Goal: Book appointment/travel/reservation

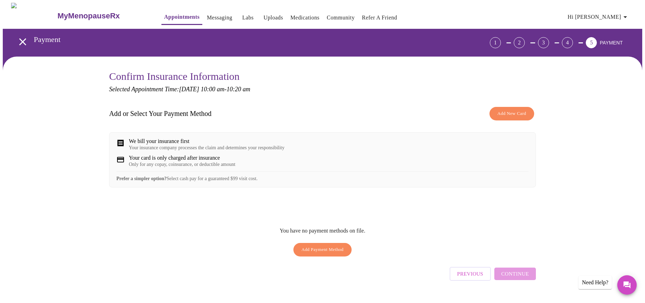
click at [518, 115] on span "Add New Card" at bounding box center [512, 114] width 29 height 8
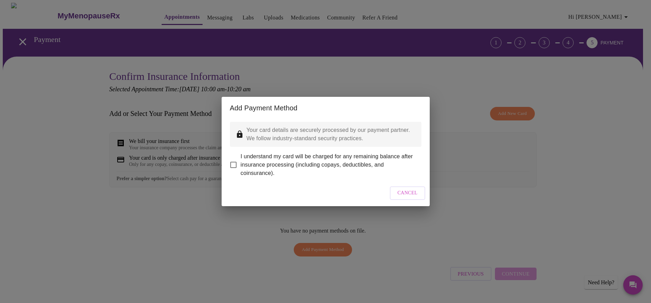
click at [234, 163] on input "I understand my card will be charged for any remaining balance after insurance …" at bounding box center [233, 164] width 15 height 15
checkbox input "true"
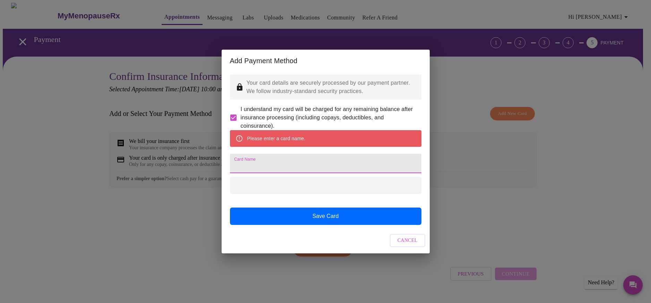
click at [330, 168] on input "Card Name" at bounding box center [325, 163] width 191 height 19
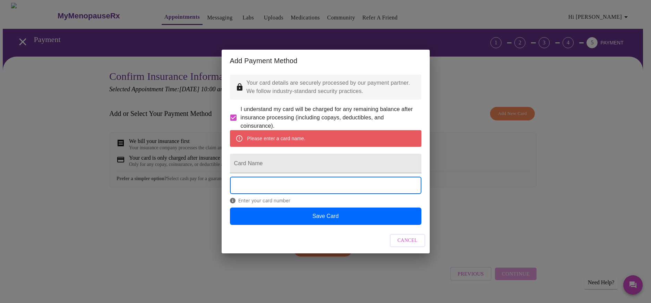
click at [406, 245] on span "Cancel" at bounding box center [407, 240] width 20 height 9
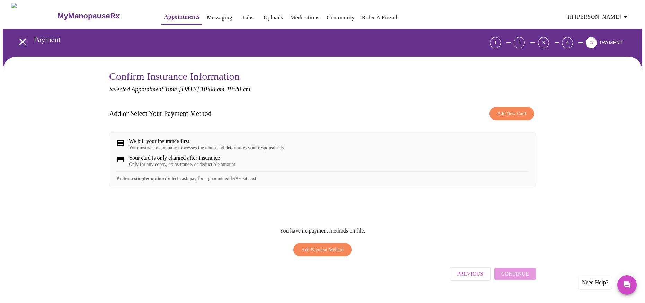
scroll to position [18, 0]
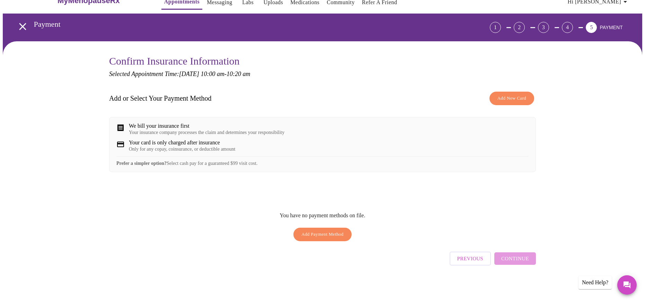
click at [124, 124] on icon at bounding box center [120, 127] width 8 height 8
click at [409, 182] on div "Add or Select Your Payment Method Add New Card We bill your insurance first You…" at bounding box center [322, 166] width 427 height 156
click at [137, 94] on h3 "Add or Select Your Payment Method" at bounding box center [160, 98] width 103 height 8
click at [148, 166] on strong "Prefer a simpler option?" at bounding box center [141, 162] width 50 height 5
click at [513, 255] on div "Previous Continue" at bounding box center [493, 256] width 86 height 24
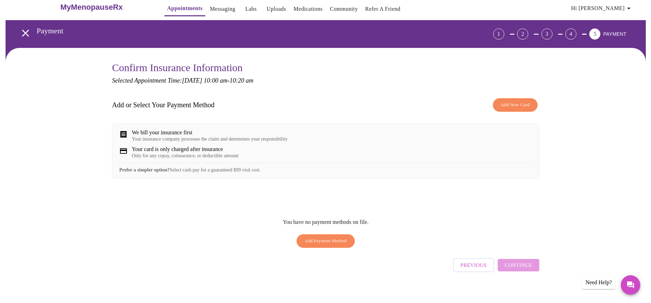
scroll to position [0, 0]
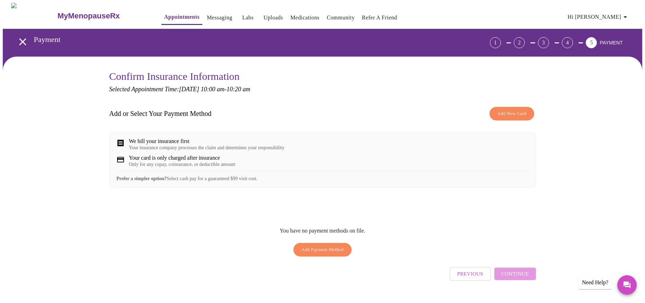
click at [511, 111] on span "Add New Card" at bounding box center [512, 114] width 29 height 8
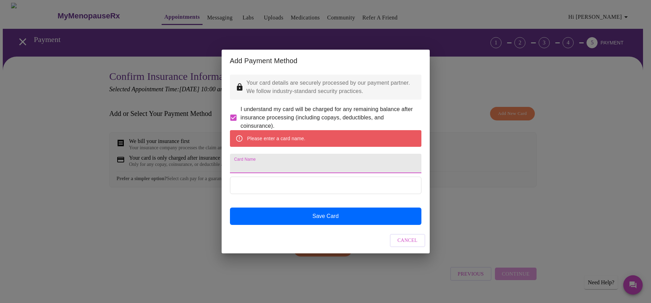
click at [290, 159] on input "Card Name" at bounding box center [325, 163] width 191 height 19
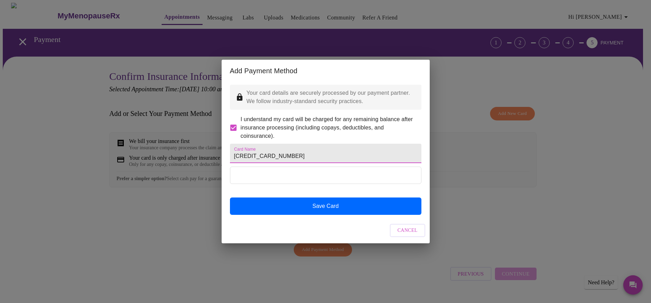
click at [303, 150] on input "5143772016350655" at bounding box center [325, 153] width 191 height 19
drag, startPoint x: 291, startPoint y: 153, endPoint x: 192, endPoint y: 178, distance: 102.0
click at [218, 178] on div "Add Payment Method Your card details are securely processed by our payment part…" at bounding box center [325, 151] width 651 height 303
type input "[PERSON_NAME]"
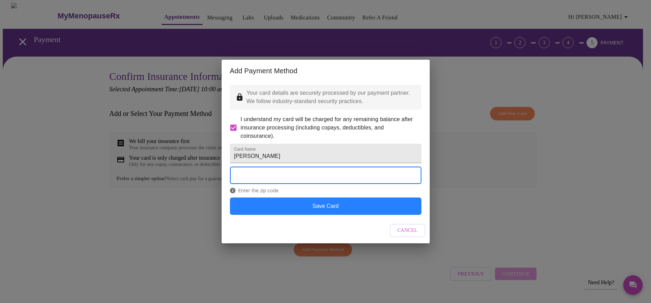
click at [375, 215] on button "Save Card" at bounding box center [325, 205] width 191 height 17
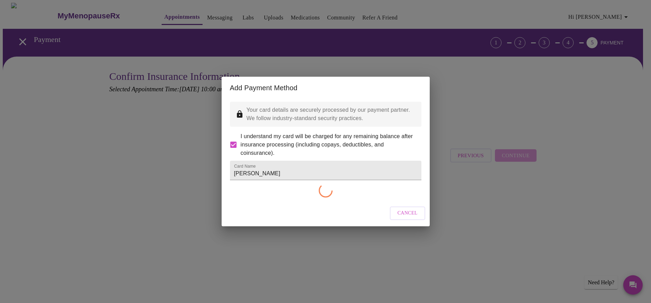
checkbox input "false"
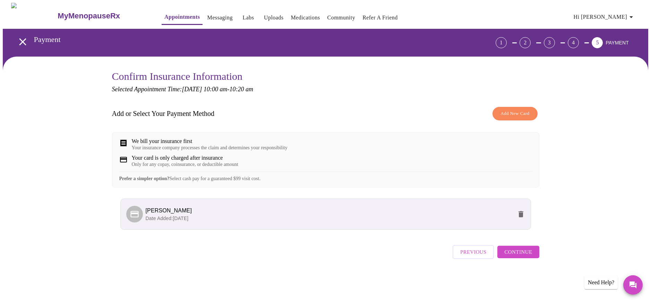
click at [530, 256] on span "Continue" at bounding box center [518, 251] width 28 height 9
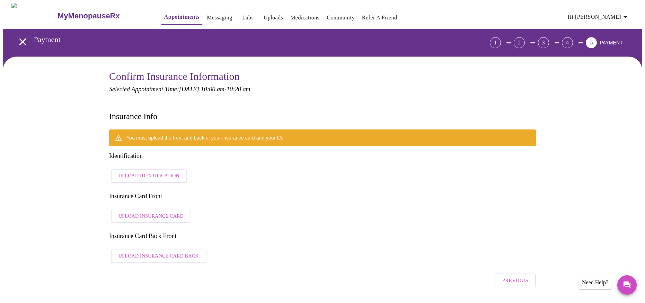
click at [154, 212] on span "Upload Insurance Card" at bounding box center [151, 216] width 65 height 9
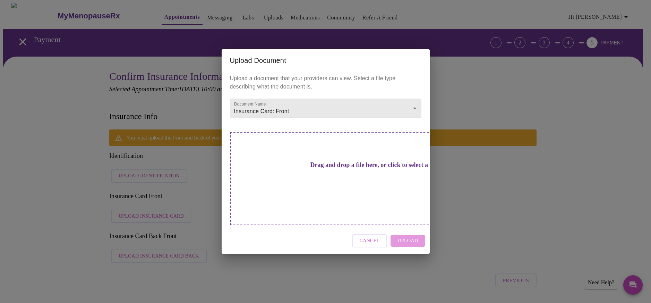
click at [370, 168] on h3 "Drag and drop a file here, or click to select a file" at bounding box center [373, 164] width 191 height 7
click at [360, 168] on h3 "Drag and drop a file here, or click to select a file" at bounding box center [373, 164] width 191 height 7
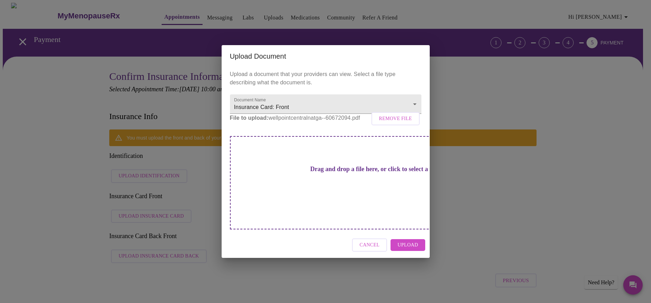
click at [408, 241] on span "Upload" at bounding box center [407, 245] width 20 height 9
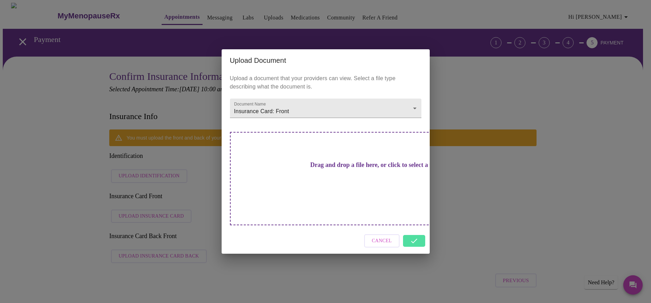
click at [416, 228] on div "Cancel" at bounding box center [326, 241] width 208 height 26
click at [341, 188] on div "Drag and drop a file here, or click to select a file" at bounding box center [374, 178] width 288 height 93
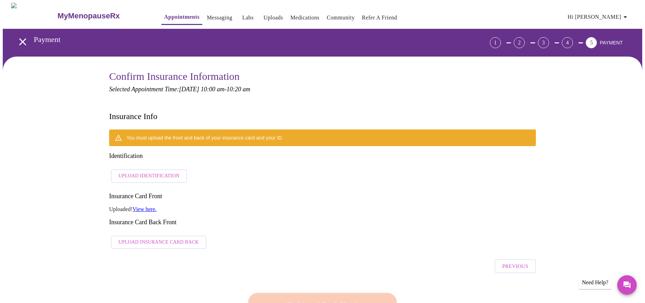
click at [152, 238] on span "Upload Insurance Card Back" at bounding box center [159, 242] width 80 height 9
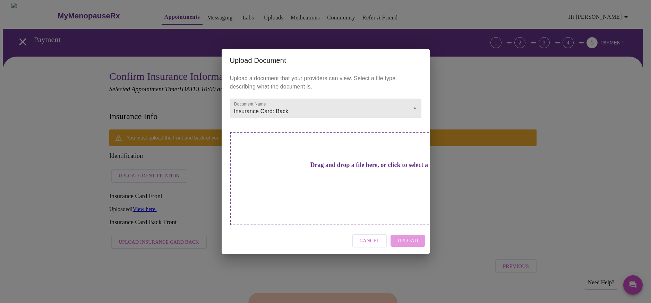
click at [413, 229] on div "Cancel Upload" at bounding box center [326, 241] width 208 height 26
click at [397, 189] on div "Drag and drop a file here, or click to select a file" at bounding box center [374, 178] width 288 height 93
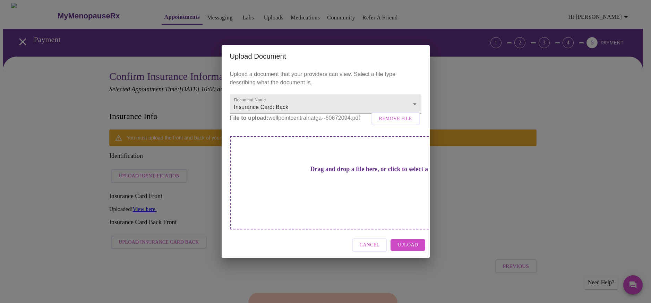
click at [411, 241] on span "Upload" at bounding box center [407, 245] width 20 height 9
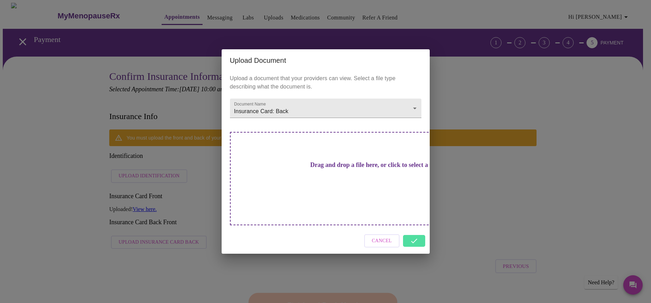
click at [414, 229] on div "Cancel" at bounding box center [326, 241] width 208 height 26
drag, startPoint x: 302, startPoint y: 307, endPoint x: 203, endPoint y: 322, distance: 99.5
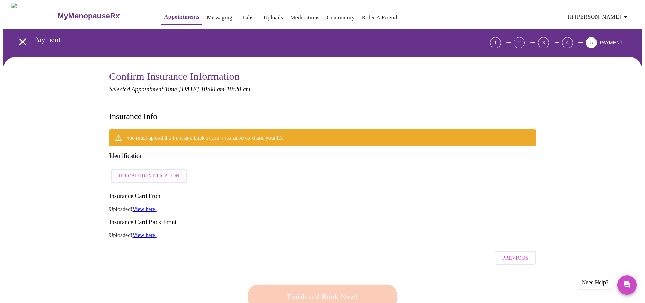
click at [20, 41] on icon "open drawer" at bounding box center [23, 42] width 12 height 12
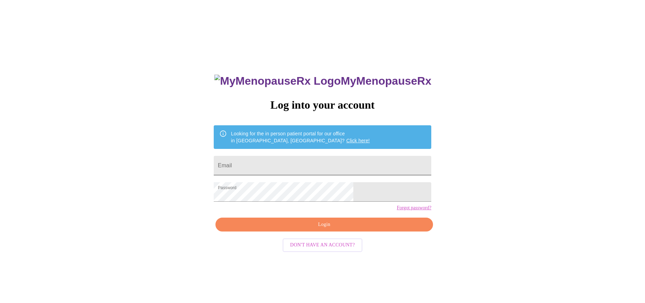
click at [302, 162] on input "Email" at bounding box center [323, 165] width 218 height 19
type input "[PERSON_NAME][EMAIL_ADDRESS][PERSON_NAME][DOMAIN_NAME]"
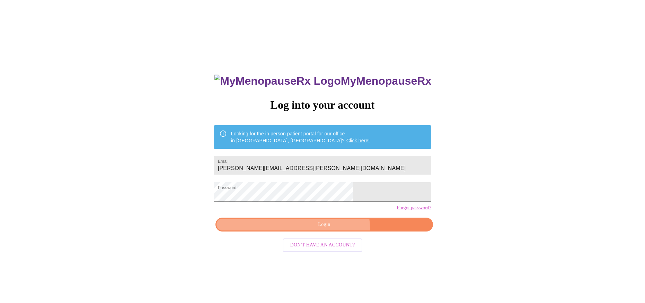
drag, startPoint x: 332, startPoint y: 240, endPoint x: 335, endPoint y: 238, distance: 3.7
click at [332, 229] on span "Login" at bounding box center [325, 224] width 202 height 9
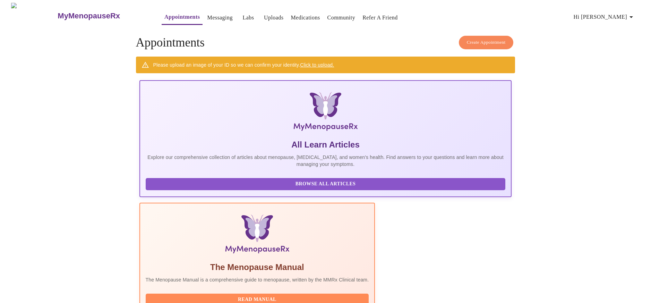
click at [624, 14] on span "Hi [PERSON_NAME]" at bounding box center [604, 17] width 62 height 10
click at [621, 16] on li "Settings" at bounding box center [622, 14] width 32 height 12
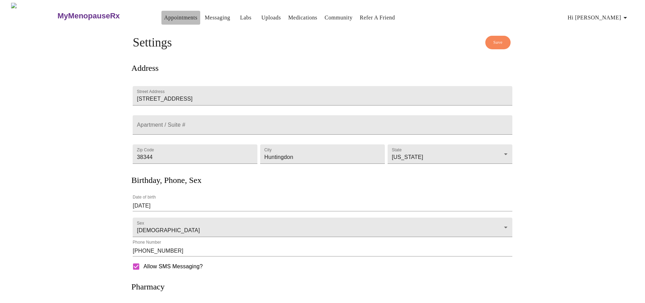
click at [164, 17] on link "Appointments" at bounding box center [180, 18] width 33 height 10
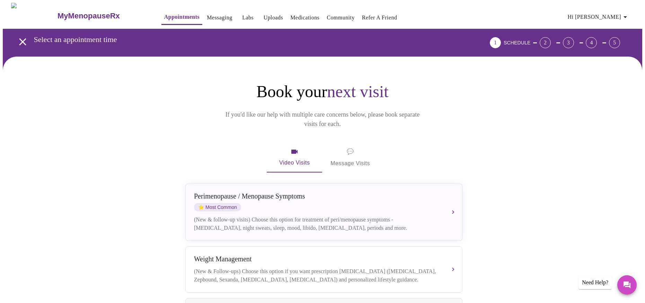
scroll to position [139, 0]
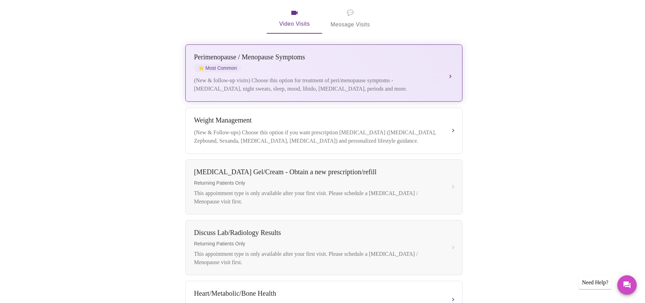
click at [432, 63] on div "[MEDICAL_DATA] / Menopause Symptoms ⭐ Most Common (New & follow-up visits) Choo…" at bounding box center [324, 73] width 260 height 40
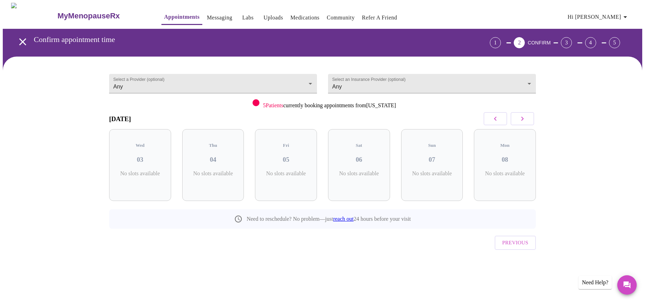
scroll to position [0, 0]
click at [276, 159] on div "Fri 05 2 Slots Left ( 2 Total)" at bounding box center [289, 165] width 62 height 72
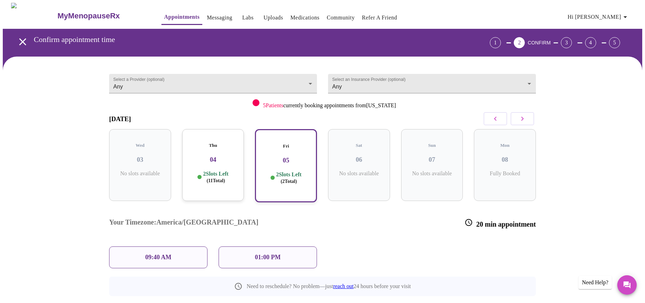
click at [157, 253] on p "09:40 AM" at bounding box center [158, 256] width 26 height 7
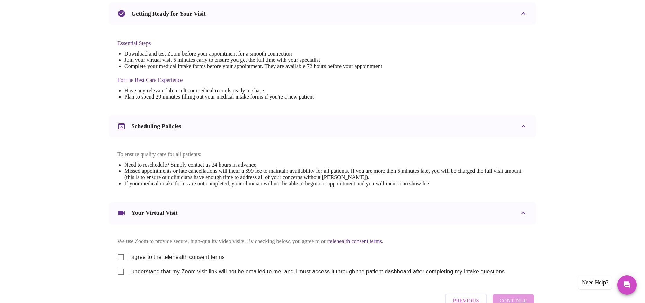
scroll to position [200, 0]
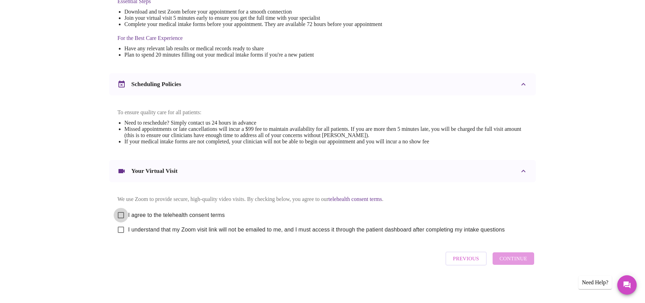
click at [121, 210] on input "I agree to the telehealth consent terms" at bounding box center [121, 215] width 15 height 15
checkbox input "true"
click at [117, 230] on input "I understand that my Zoom visit link will not be emailed to me, and I must acce…" at bounding box center [121, 229] width 15 height 15
checkbox input "true"
click at [507, 258] on span "Continue" at bounding box center [514, 258] width 28 height 9
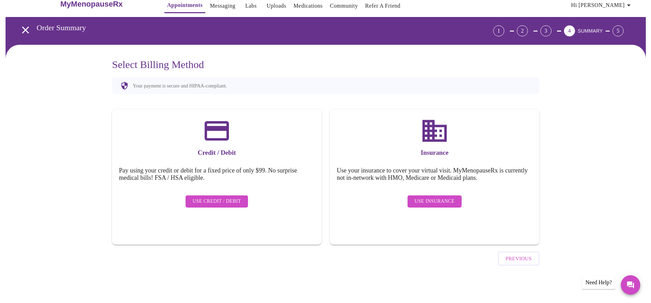
scroll to position [0, 0]
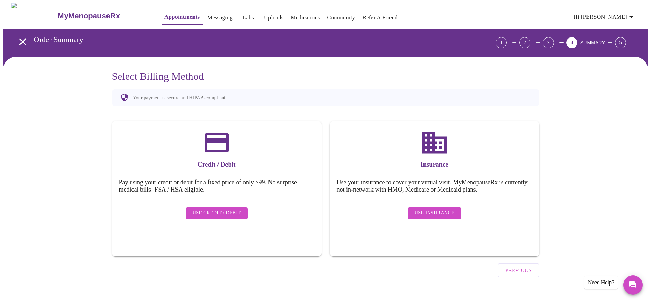
click at [442, 209] on span "Use Insurance" at bounding box center [434, 213] width 40 height 9
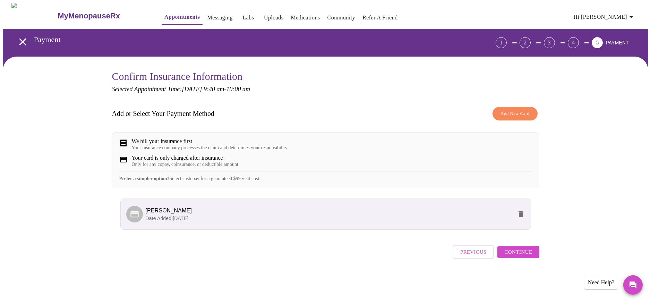
click at [519, 256] on span "Continue" at bounding box center [518, 251] width 28 height 9
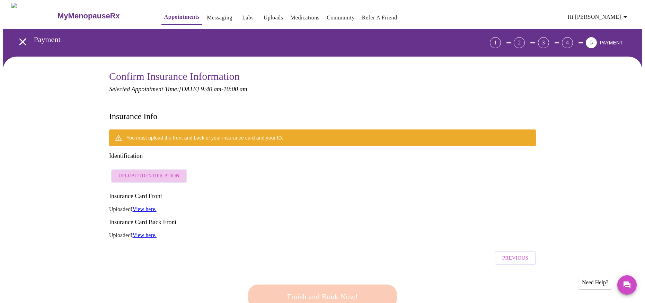
click at [174, 172] on span "Upload Identification" at bounding box center [149, 176] width 61 height 9
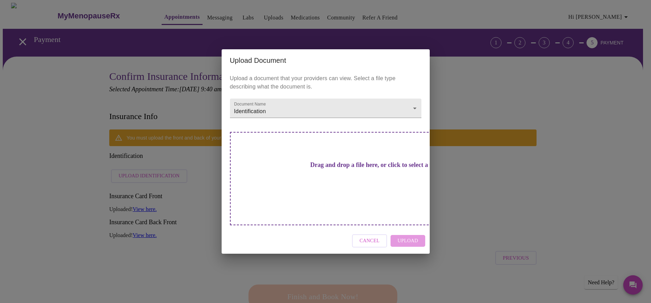
click at [353, 164] on div "Drag and drop a file here, or click to select a file" at bounding box center [374, 178] width 288 height 93
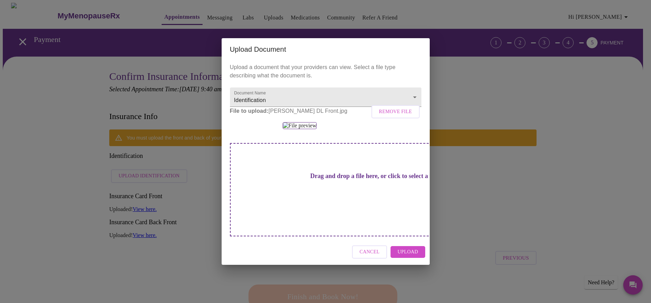
scroll to position [43, 0]
click at [331, 236] on div "Drag and drop a file here, or click to select a file" at bounding box center [374, 189] width 288 height 93
click at [317, 232] on div "Drag and drop a file here, or click to select a file" at bounding box center [374, 189] width 288 height 93
click at [398, 258] on button "Upload" at bounding box center [407, 252] width 34 height 12
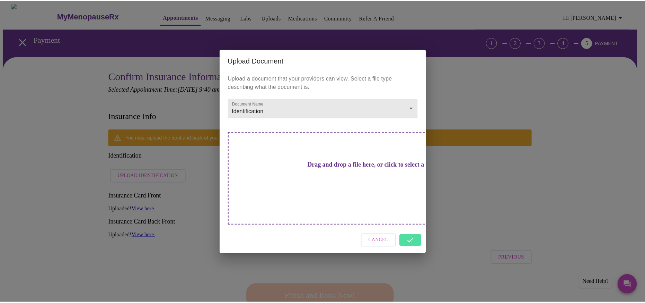
scroll to position [0, 0]
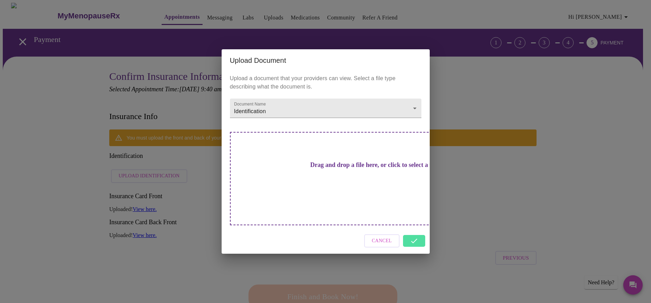
click at [331, 168] on h3 "Drag and drop a file here, or click to select a file" at bounding box center [373, 164] width 191 height 7
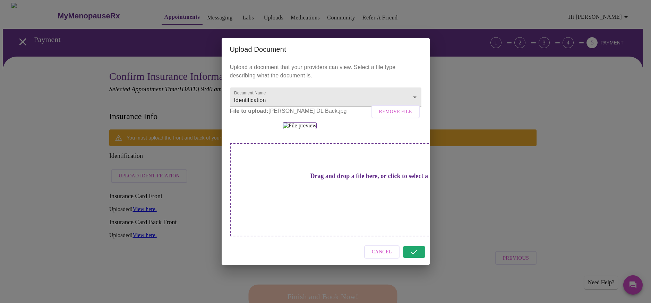
click at [416, 265] on div "Cancel" at bounding box center [326, 252] width 208 height 26
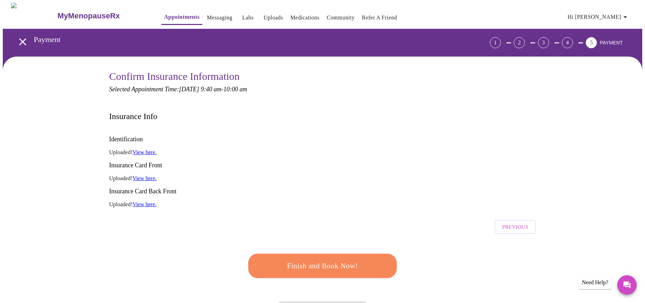
click at [328, 259] on span "Finish and Book Now!" at bounding box center [323, 265] width 128 height 13
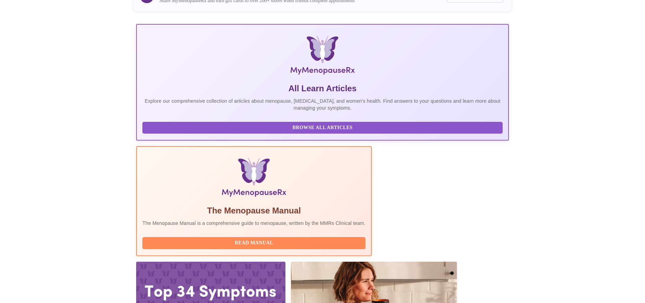
scroll to position [77, 0]
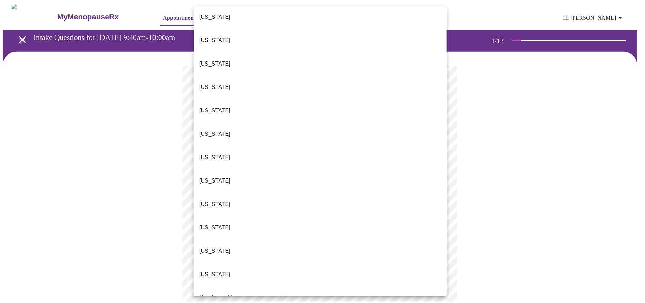
scroll to position [485, 0]
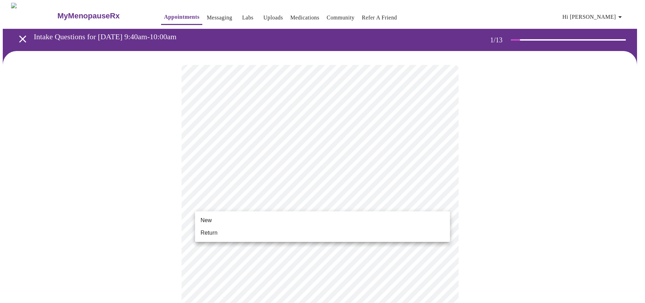
click at [241, 220] on li "New" at bounding box center [322, 220] width 255 height 12
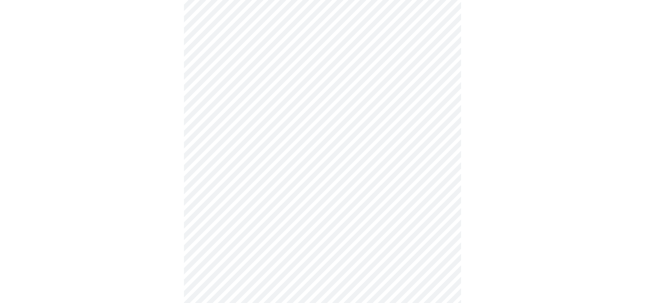
scroll to position [277, 0]
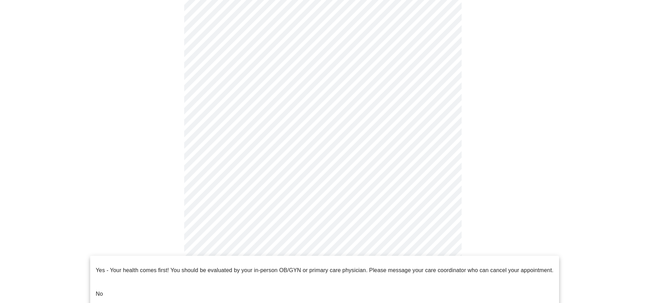
click at [353, 254] on body "MyMenopauseRx Appointments Messaging Labs Uploads Medications Community Refer a…" at bounding box center [325, 37] width 645 height 624
click at [98, 289] on p "No" at bounding box center [99, 293] width 7 height 8
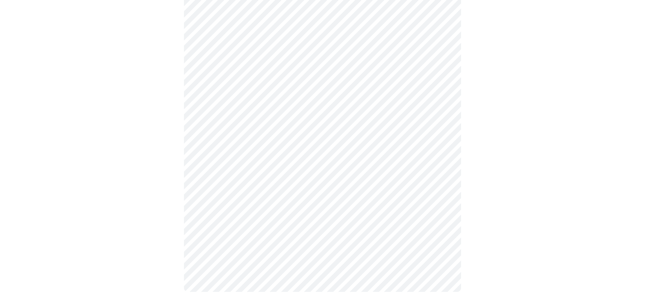
scroll to position [0, 0]
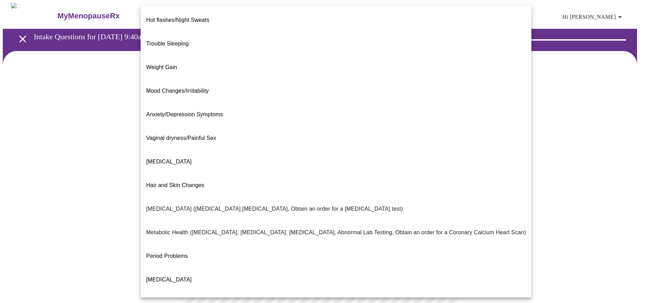
click at [373, 138] on body "MyMenopauseRx Appointments Messaging Labs Uploads Medications Community Refer a…" at bounding box center [323, 211] width 640 height 417
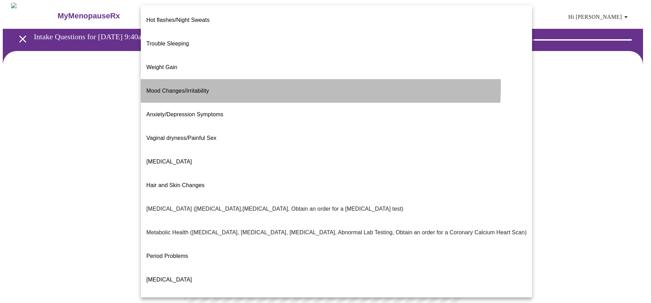
click at [232, 79] on li "Mood Changes/Irritability" at bounding box center [336, 91] width 391 height 24
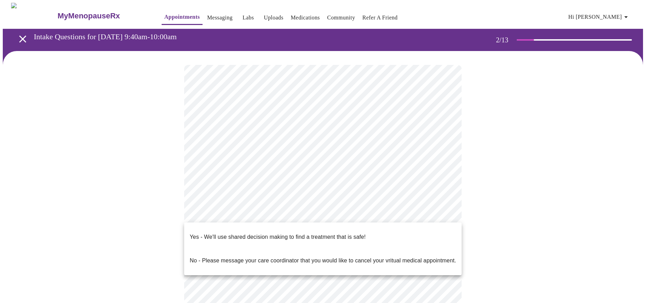
click at [387, 209] on body "MyMenopauseRx Appointments Messaging Labs Uploads Medications Community Refer a…" at bounding box center [325, 209] width 645 height 413
click at [372, 226] on li "Yes - We'll use shared decision making to find a treatment that is safe!" at bounding box center [322, 237] width 277 height 24
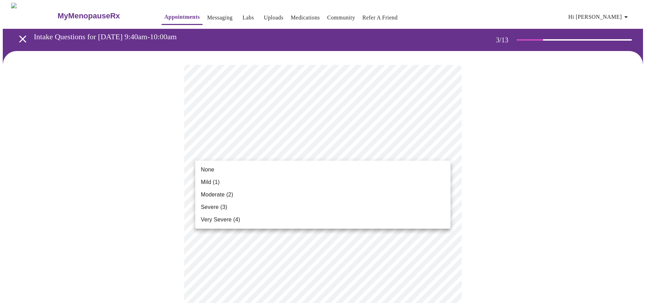
click at [299, 207] on li "Severe (3)" at bounding box center [322, 207] width 255 height 12
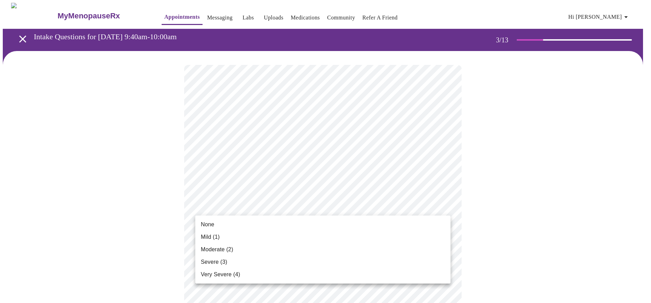
click at [267, 225] on li "None" at bounding box center [322, 224] width 255 height 12
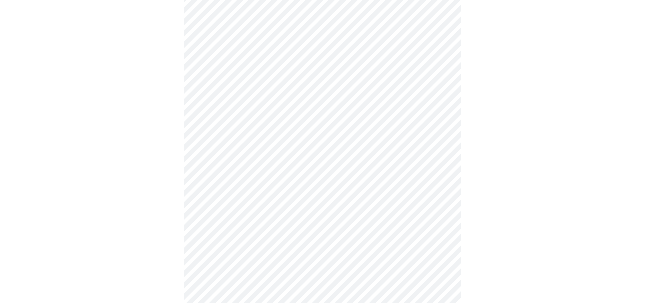
scroll to position [69, 0]
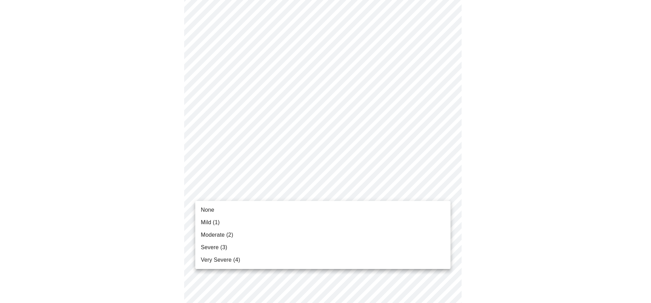
click at [321, 267] on ul "None Mild (1) Moderate (2) Severe (3) Very Severe (4)" at bounding box center [322, 235] width 255 height 68
click at [321, 262] on li "Very Severe (4)" at bounding box center [322, 259] width 255 height 12
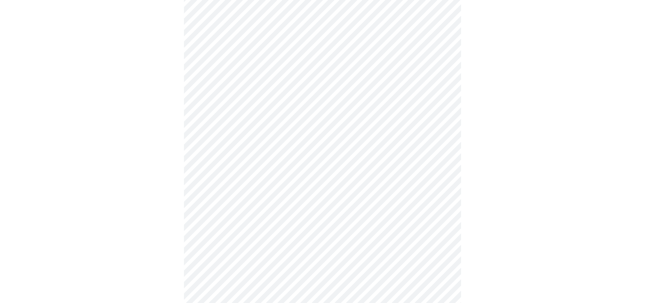
scroll to position [139, 0]
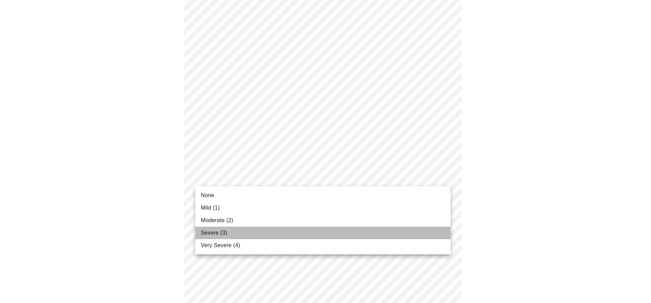
click at [309, 234] on li "Severe (3)" at bounding box center [322, 232] width 255 height 12
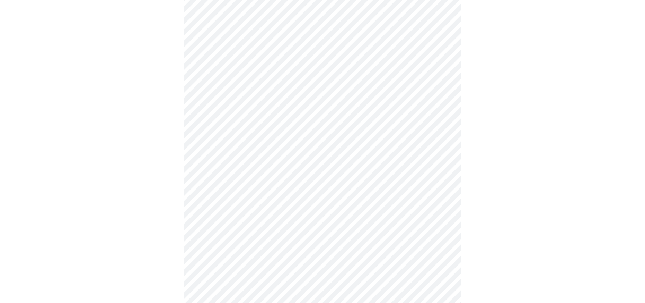
scroll to position [208, 0]
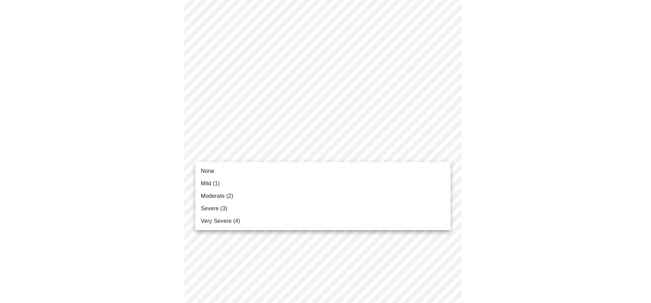
click at [354, 150] on body "MyMenopauseRx Appointments Messaging Labs Uploads Medications Community Refer a…" at bounding box center [325, 236] width 645 height 883
click at [317, 216] on li "Very Severe (4)" at bounding box center [322, 221] width 255 height 12
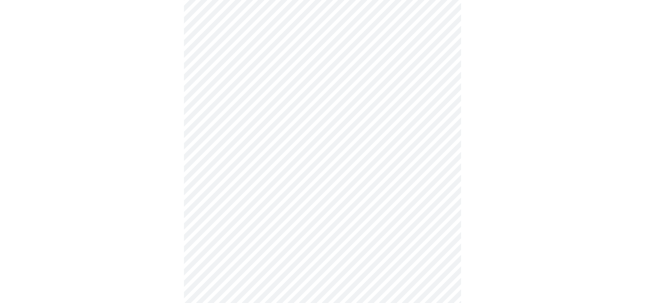
scroll to position [347, 0]
click at [345, 122] on body "MyMenopauseRx Appointments Messaging Labs Uploads Medications Community Refer a…" at bounding box center [325, 93] width 645 height 874
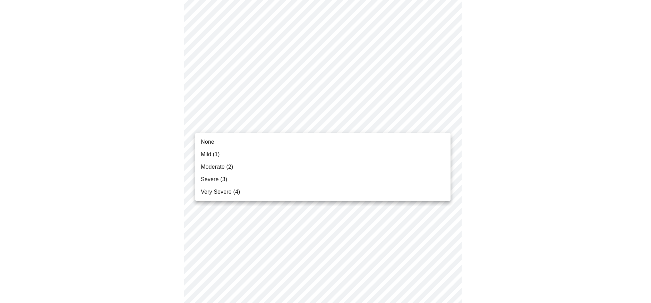
click at [304, 182] on li "Severe (3)" at bounding box center [322, 179] width 255 height 12
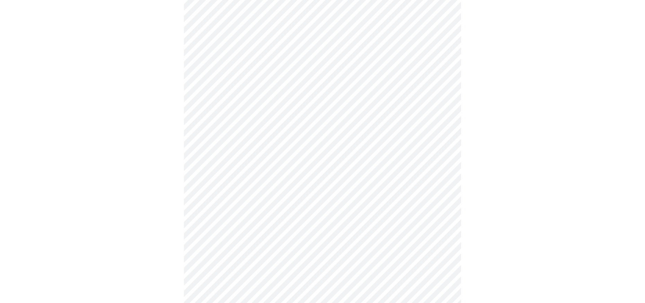
scroll to position [451, 0]
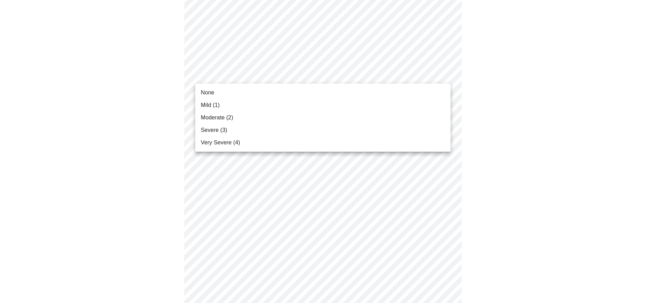
click at [310, 146] on li "Very Severe (4)" at bounding box center [322, 142] width 255 height 12
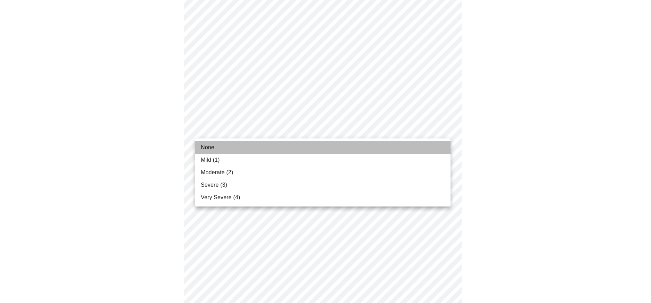
click at [277, 151] on li "None" at bounding box center [322, 147] width 255 height 12
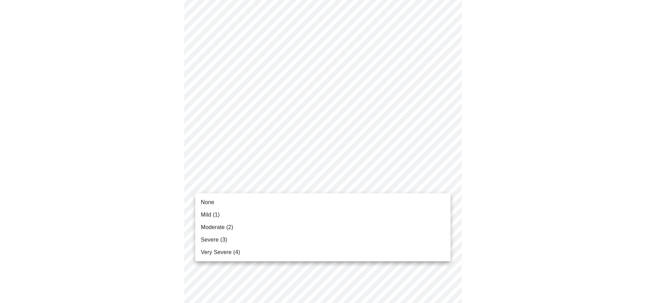
click at [232, 203] on li "None" at bounding box center [322, 202] width 255 height 12
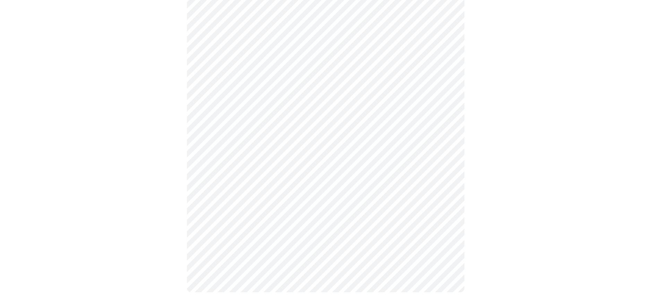
scroll to position [532, 0]
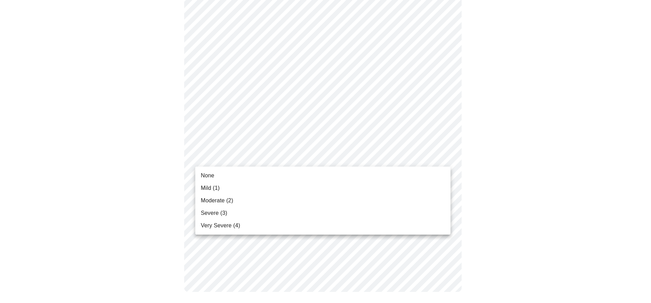
click at [306, 211] on li "Severe (3)" at bounding box center [322, 213] width 255 height 12
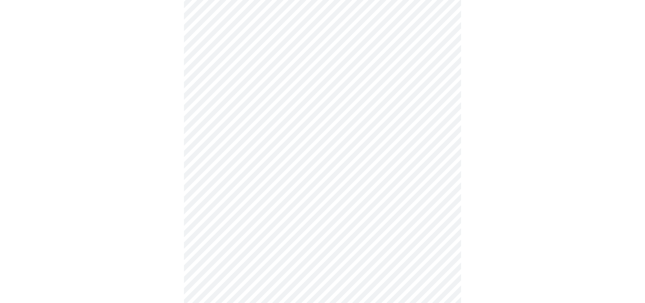
scroll to position [210, 0]
click at [289, 192] on body "MyMenopauseRx Appointments Messaging Labs Uploads Medications Community Refer a…" at bounding box center [325, 204] width 645 height 825
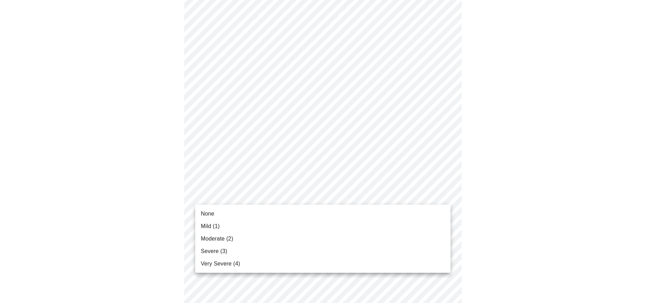
click at [275, 254] on li "Severe (3)" at bounding box center [322, 251] width 255 height 12
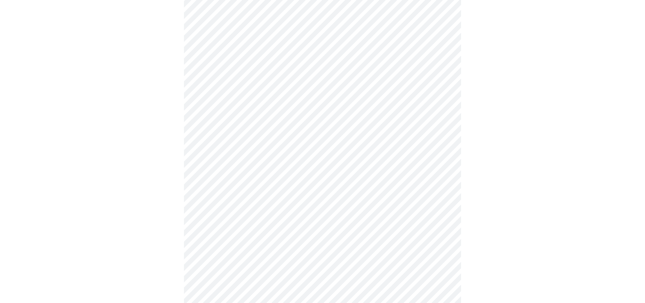
scroll to position [277, 0]
click at [361, 142] on body "MyMenopauseRx Appointments Messaging Labs Uploads Medications Community Refer a…" at bounding box center [325, 67] width 645 height 684
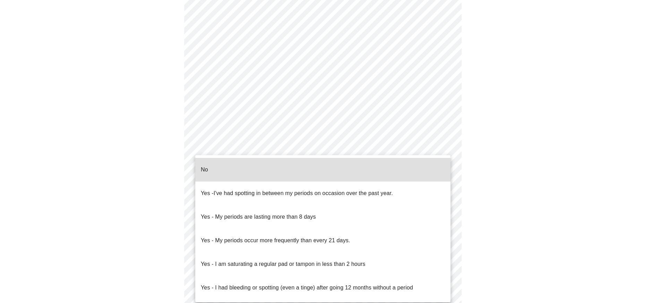
click at [328, 168] on li "No" at bounding box center [322, 170] width 255 height 24
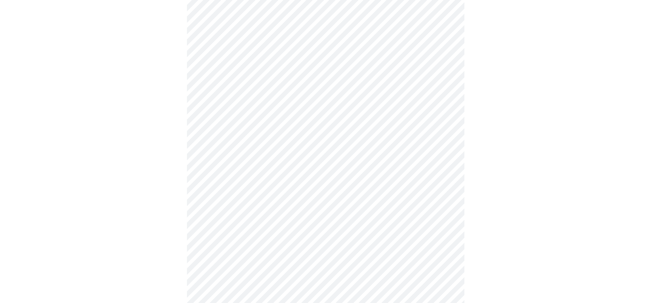
scroll to position [377, 0]
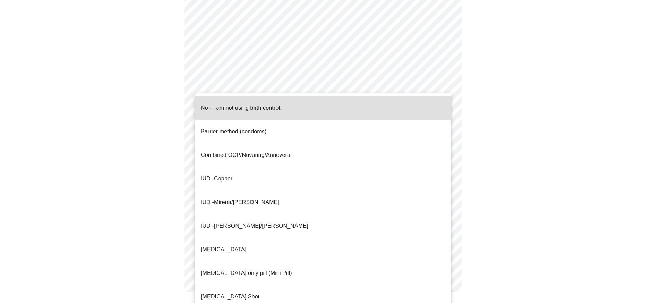
click at [296, 110] on li "No - I am not using birth control." at bounding box center [322, 108] width 255 height 24
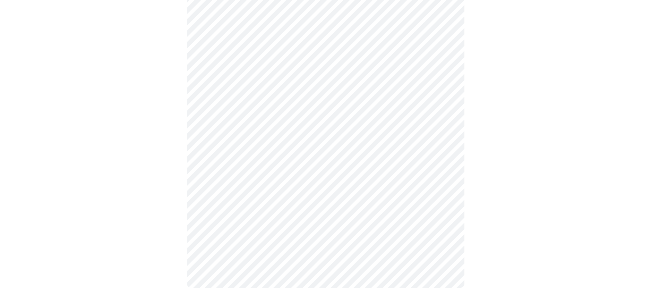
scroll to position [373, 0]
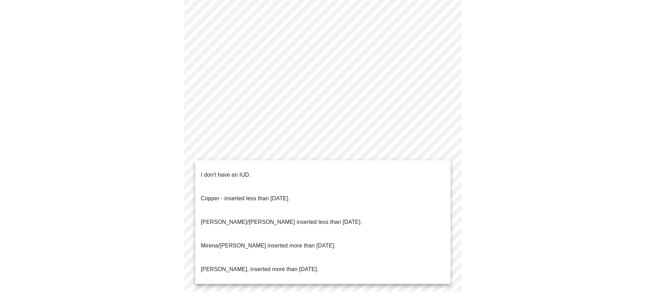
click at [513, 132] on div at bounding box center [325, 151] width 651 height 303
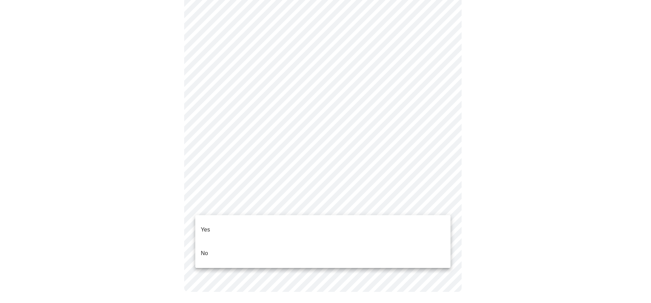
click at [262, 224] on li "Yes" at bounding box center [322, 230] width 255 height 24
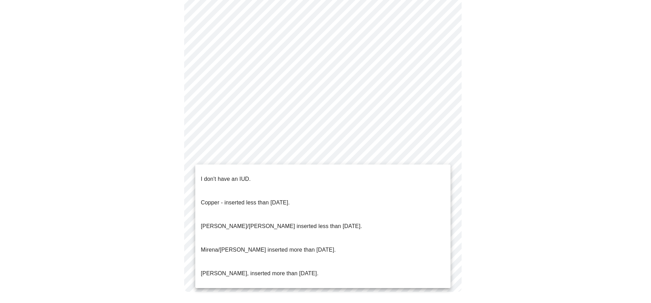
click at [270, 174] on li "I don't have an IUD." at bounding box center [322, 179] width 255 height 24
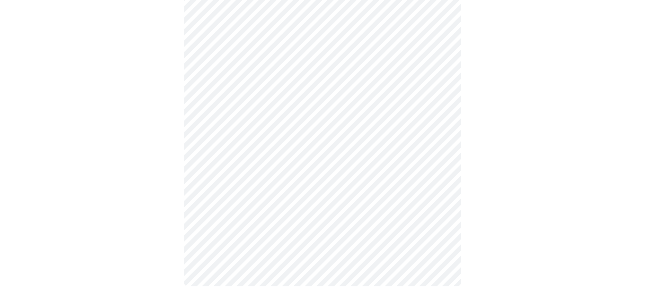
scroll to position [0, 0]
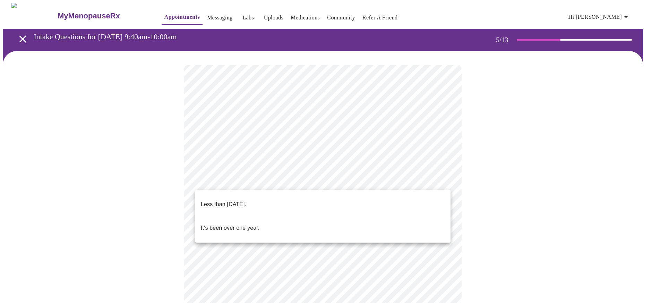
click at [338, 175] on body "MyMenopauseRx Appointments Messaging Labs Uploads Medications Community Refer a…" at bounding box center [325, 284] width 645 height 562
click at [263, 199] on li "Less than [DATE]." at bounding box center [322, 204] width 255 height 24
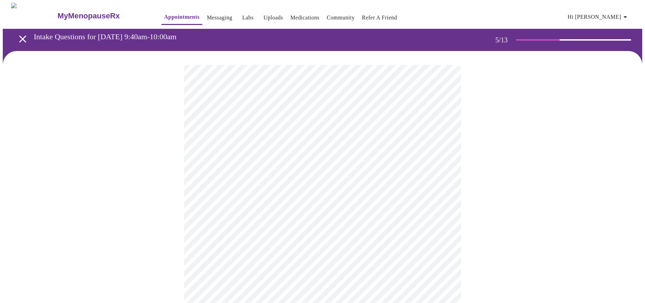
click at [273, 236] on body "MyMenopauseRx Appointments Messaging Labs Uploads Medications Community Refer a…" at bounding box center [323, 281] width 640 height 557
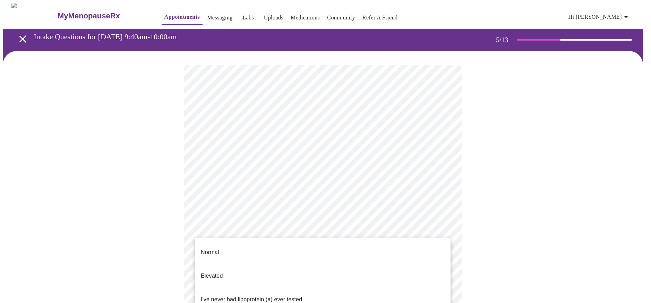
click at [279, 295] on p "I've never had lipoprotein (a) ever tested." at bounding box center [252, 299] width 103 height 8
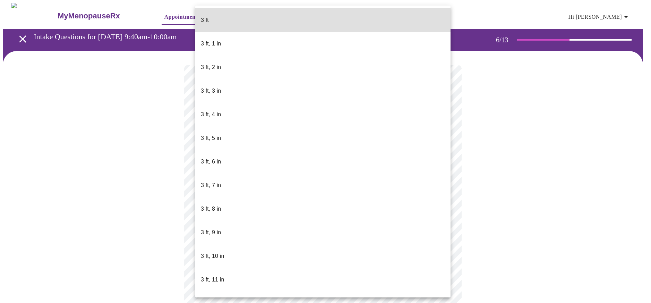
click at [266, 192] on body "MyMenopauseRx Appointments Messaging Labs Uploads Medications Community Refer a…" at bounding box center [325, 188] width 645 height 370
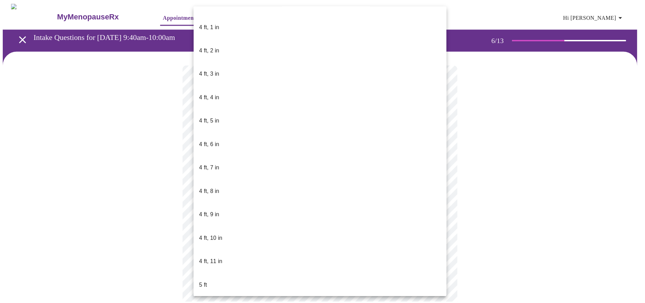
scroll to position [312, 0]
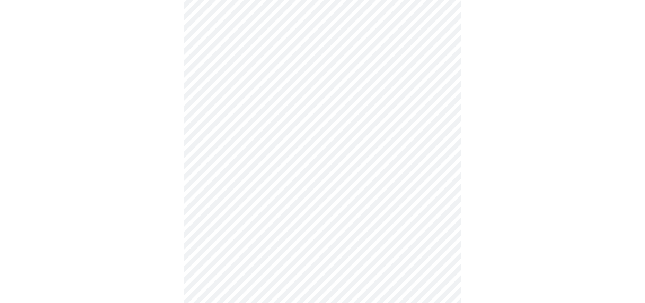
scroll to position [1768, 0]
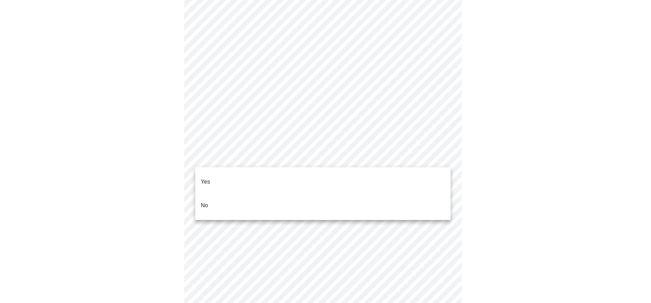
click at [276, 198] on li "No" at bounding box center [322, 205] width 255 height 24
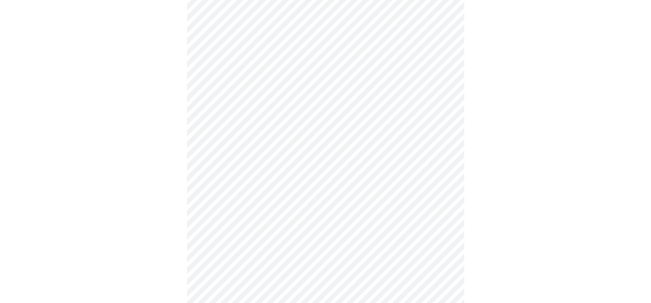
scroll to position [374, 0]
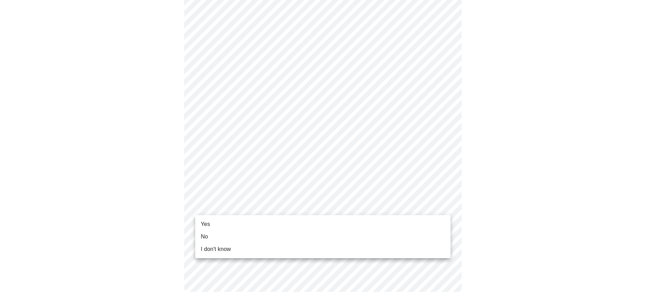
click at [247, 228] on li "Yes" at bounding box center [322, 224] width 255 height 12
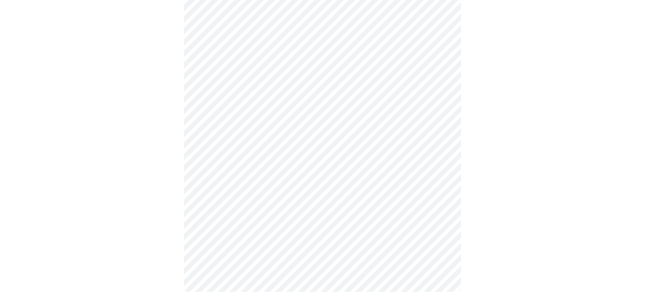
scroll to position [0, 0]
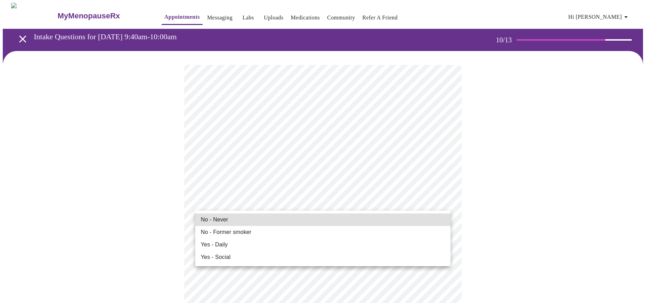
click at [271, 216] on li "No - Never" at bounding box center [322, 219] width 255 height 12
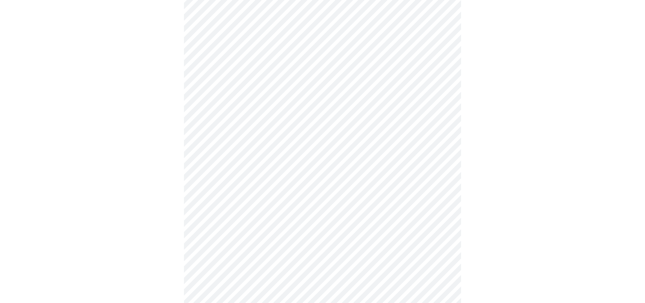
scroll to position [520, 0]
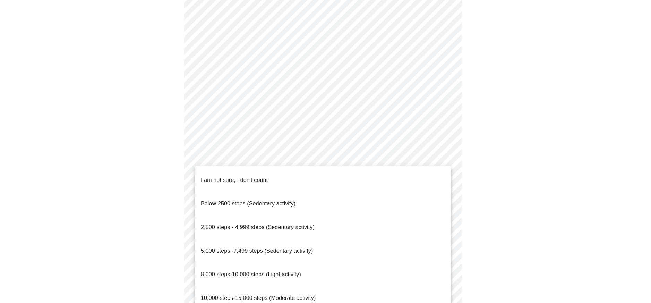
click at [271, 178] on li "I am not sure, I don't count" at bounding box center [322, 180] width 255 height 24
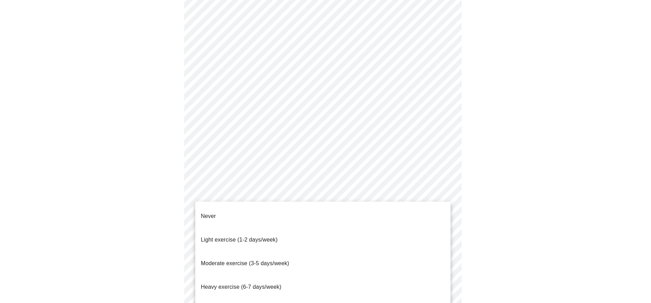
click at [278, 210] on li "Never" at bounding box center [322, 216] width 255 height 24
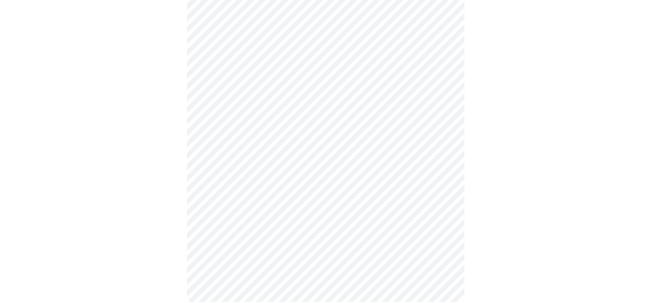
scroll to position [597, 0]
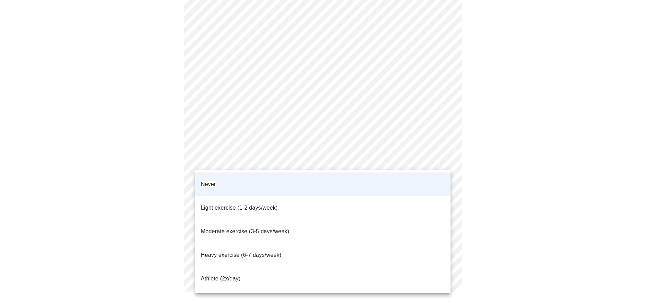
click at [284, 196] on li "Light exercise (1-2 days/week)" at bounding box center [322, 208] width 255 height 24
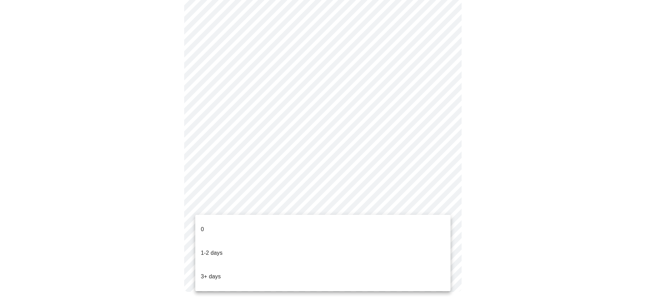
click at [277, 224] on li "0" at bounding box center [322, 229] width 255 height 24
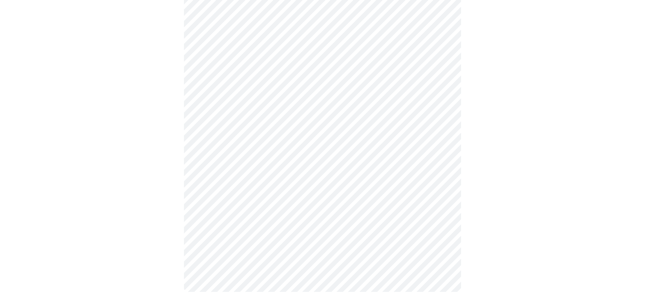
scroll to position [0, 0]
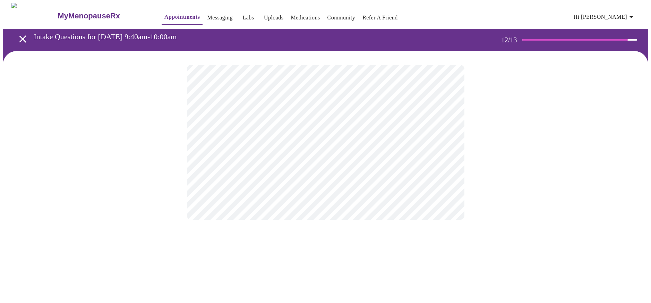
click at [298, 142] on body "MyMenopauseRx Appointments Messaging Labs Uploads Medications Community Refer a…" at bounding box center [325, 118] width 645 height 231
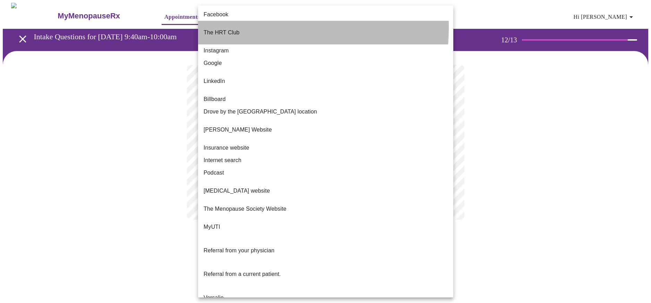
click at [234, 28] on p "The HRT Club" at bounding box center [221, 32] width 36 height 8
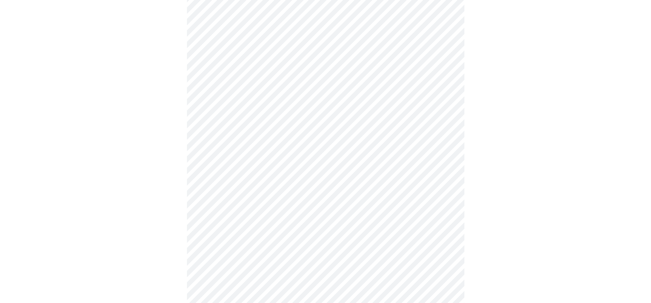
scroll to position [69, 0]
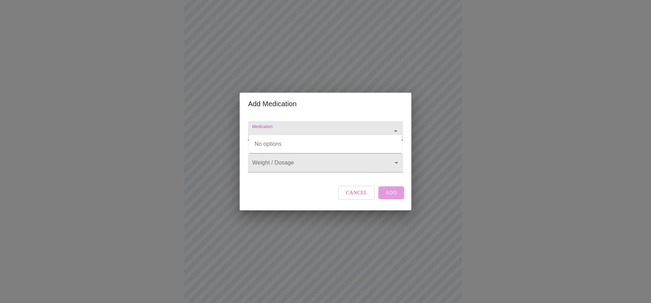
click at [320, 130] on input "Medication" at bounding box center [315, 134] width 129 height 13
click at [331, 149] on li "[MEDICAL_DATA] Oral Tablet" at bounding box center [325, 144] width 153 height 12
type input "[MEDICAL_DATA] Oral Tablet"
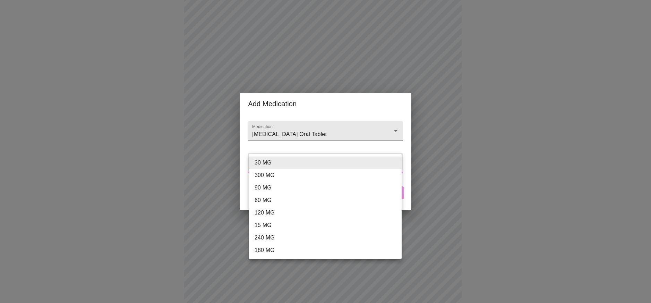
click at [317, 155] on body "MyMenopauseRx Appointments Messaging Labs Uploads Medications Community Refer a…" at bounding box center [325, 193] width 645 height 521
click at [307, 212] on li "120 MG" at bounding box center [325, 212] width 153 height 12
type input "120 MG"
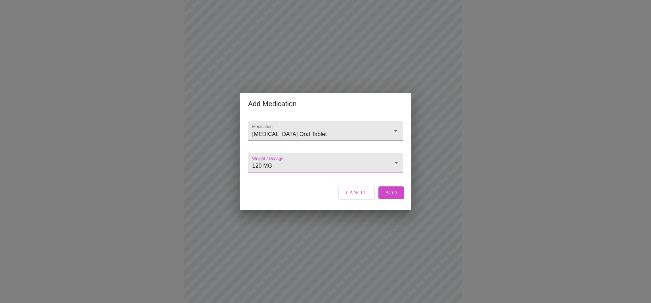
click at [399, 199] on button "Add" at bounding box center [391, 192] width 26 height 12
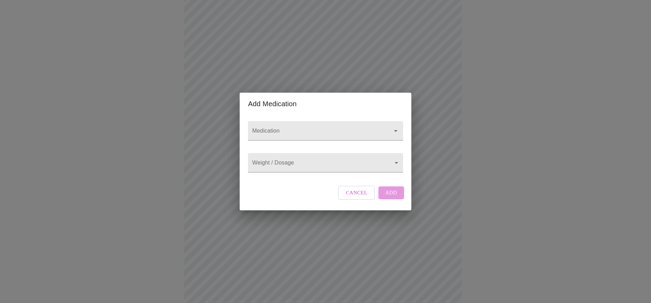
drag, startPoint x: 293, startPoint y: 120, endPoint x: 298, endPoint y: 110, distance: 11.3
click at [297, 118] on form "Medication" at bounding box center [325, 131] width 155 height 26
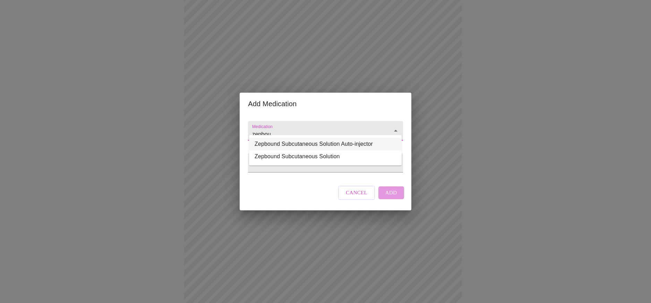
click at [312, 142] on li "Zepbound Subcutaneous Solution Auto-injector" at bounding box center [325, 144] width 153 height 12
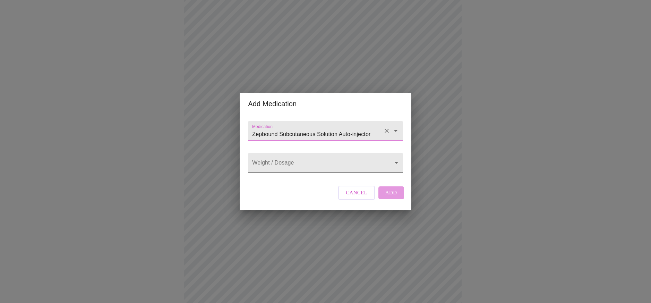
type input "Zepbound Subcutaneous Solution Auto-injector"
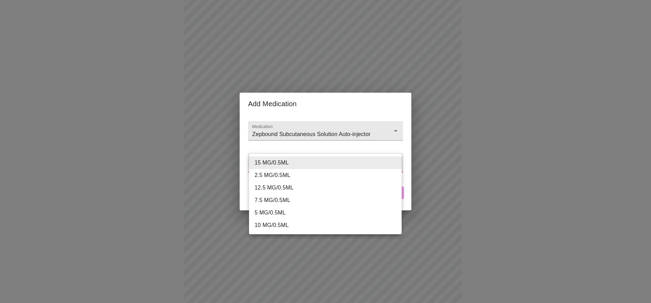
click at [306, 163] on body "MyMenopauseRx Appointments Messaging Labs Uploads Medications Community Refer a…" at bounding box center [325, 201] width 645 height 537
click at [297, 222] on li "10 MG/0.5ML" at bounding box center [325, 225] width 153 height 12
type input "10 MG/0.5ML"
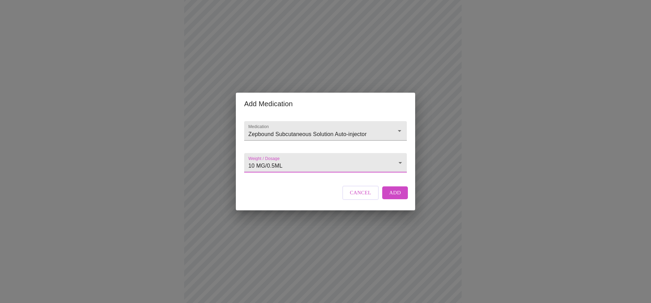
click at [399, 197] on span "Add" at bounding box center [395, 192] width 12 height 9
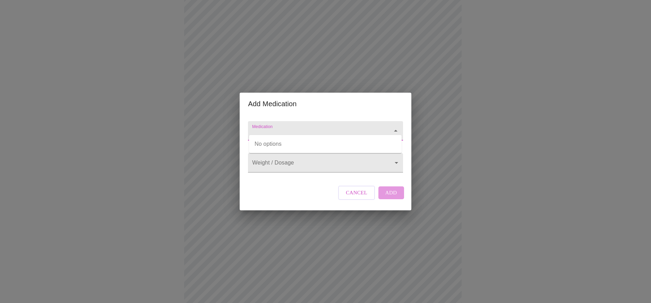
click at [322, 128] on input "Medication" at bounding box center [315, 134] width 129 height 13
click at [316, 128] on input "[MEDICAL_DATA]" at bounding box center [315, 134] width 129 height 13
type input "[MEDICAL_DATA]"
click at [321, 166] on body "MyMenopauseRx Appointments Messaging Labs Uploads Medications Community Refer a…" at bounding box center [325, 214] width 645 height 562
click at [343, 122] on div at bounding box center [325, 151] width 651 height 303
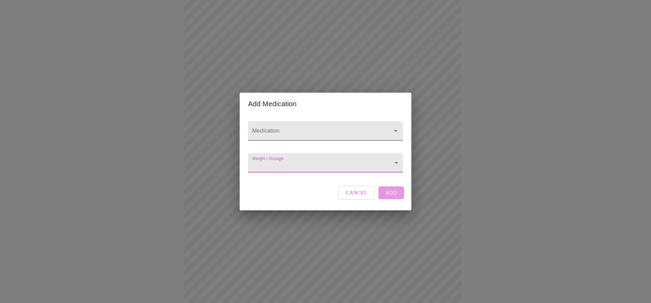
click at [293, 128] on input "Medication" at bounding box center [315, 134] width 129 height 13
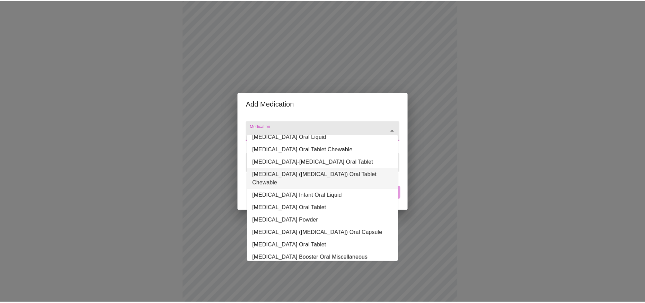
scroll to position [104, 0]
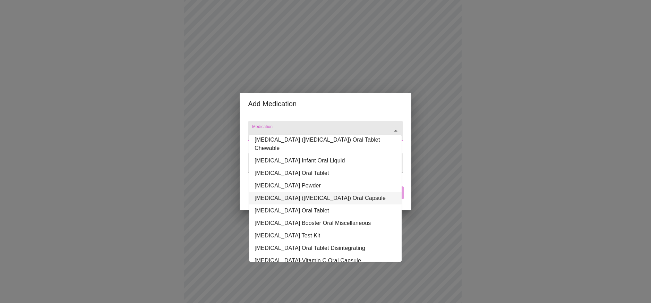
click at [324, 192] on li "[MEDICAL_DATA] ([MEDICAL_DATA]) Oral Capsule" at bounding box center [325, 198] width 153 height 12
type input "[MEDICAL_DATA] ([MEDICAL_DATA]) Oral Capsule"
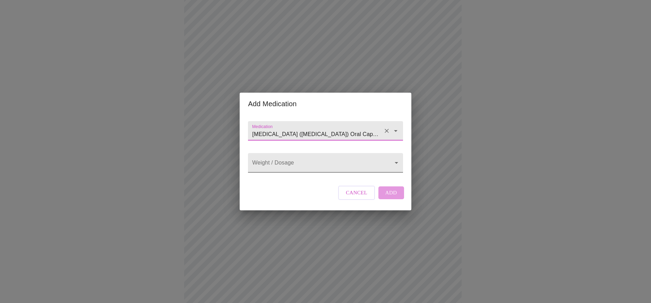
click at [291, 163] on body "MyMenopauseRx Appointments Messaging Labs Uploads Medications Community Refer a…" at bounding box center [325, 214] width 645 height 562
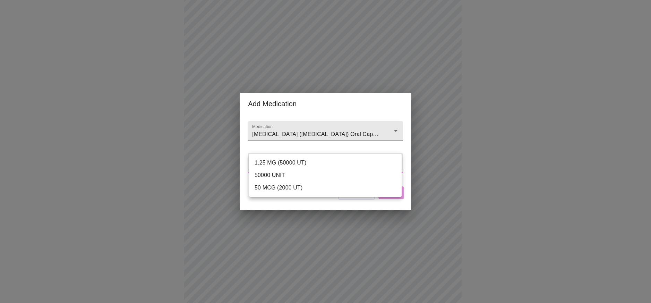
click at [286, 171] on li "50000 UNIT" at bounding box center [325, 175] width 153 height 12
type input "50000 UNIT"
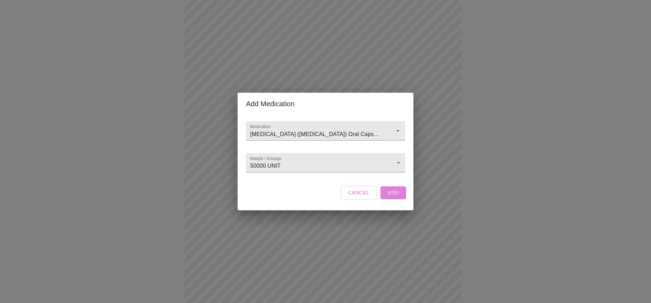
click at [392, 197] on span "Add" at bounding box center [393, 192] width 12 height 9
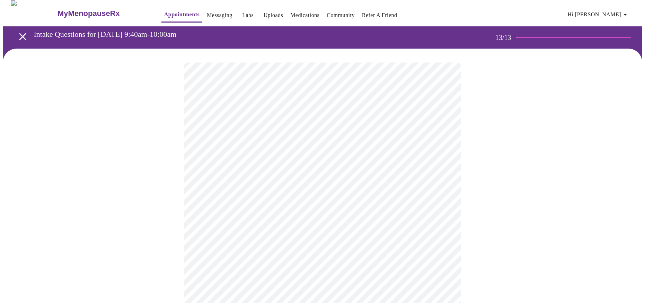
scroll to position [0, 0]
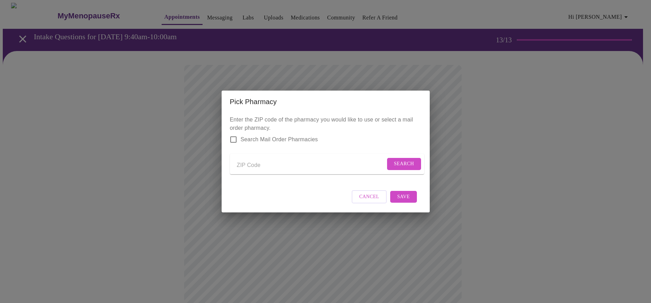
click at [253, 159] on input "Send a message to your care team" at bounding box center [311, 164] width 148 height 11
type input "38344"
click at [399, 160] on span "Search" at bounding box center [404, 163] width 20 height 9
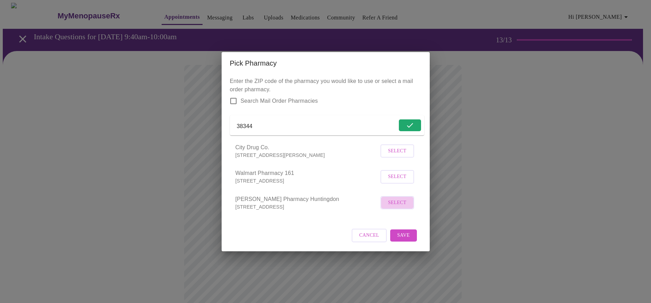
click at [400, 207] on span "Select" at bounding box center [397, 202] width 18 height 9
click at [410, 241] on button "Save" at bounding box center [403, 235] width 26 height 12
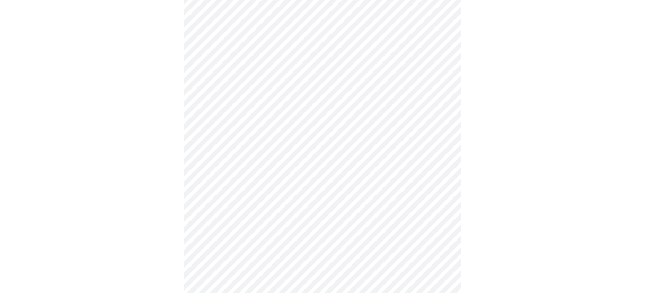
scroll to position [285, 0]
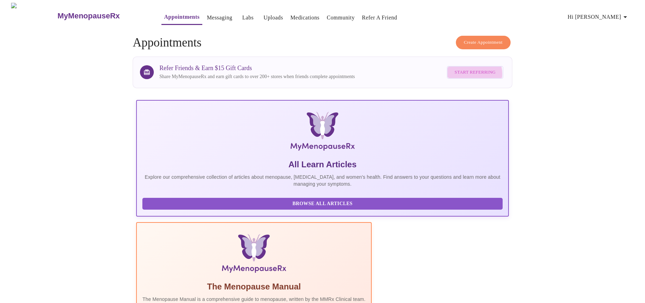
click at [468, 72] on span "Start Referring" at bounding box center [475, 72] width 41 height 8
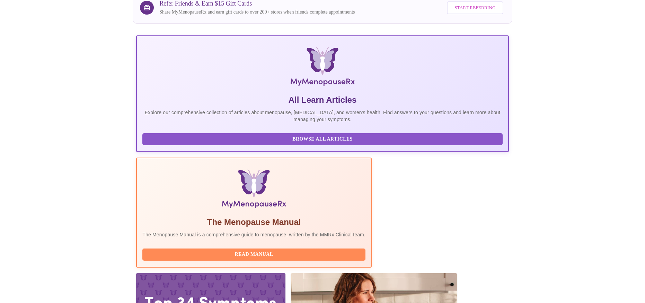
scroll to position [77, 0]
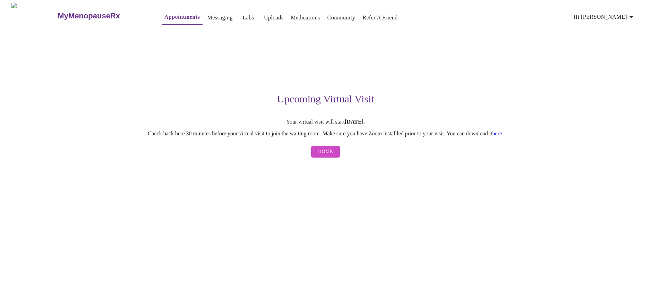
click at [502, 136] on link "here" at bounding box center [497, 133] width 10 height 6
